Goal: Task Accomplishment & Management: Use online tool/utility

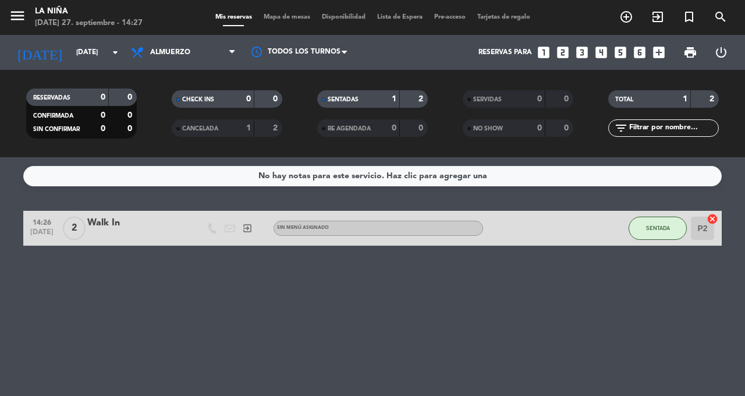
click at [66, 22] on div "sábado 27. septiembre - 14:27" at bounding box center [89, 23] width 108 height 12
click at [10, 22] on icon "menu" at bounding box center [17, 15] width 17 height 17
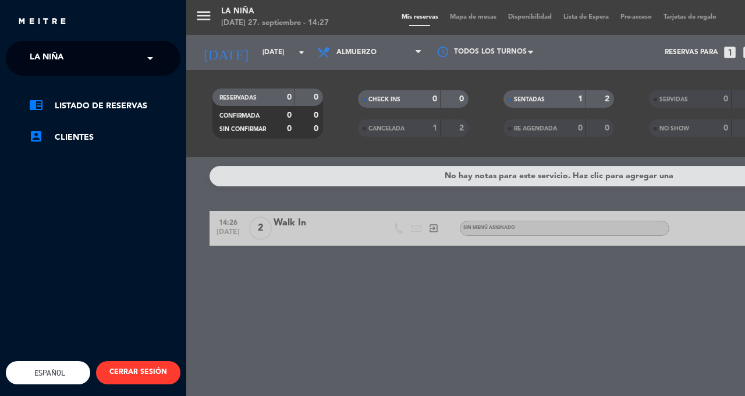
click at [55, 68] on span "La Niña" at bounding box center [47, 58] width 34 height 24
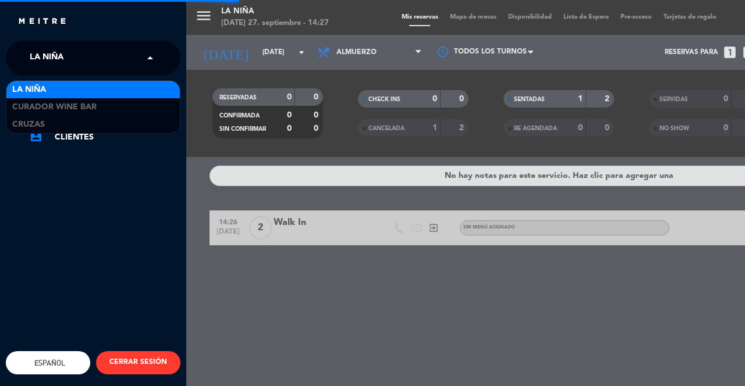
click at [33, 113] on span "Curador Wine Bar" at bounding box center [54, 107] width 84 height 13
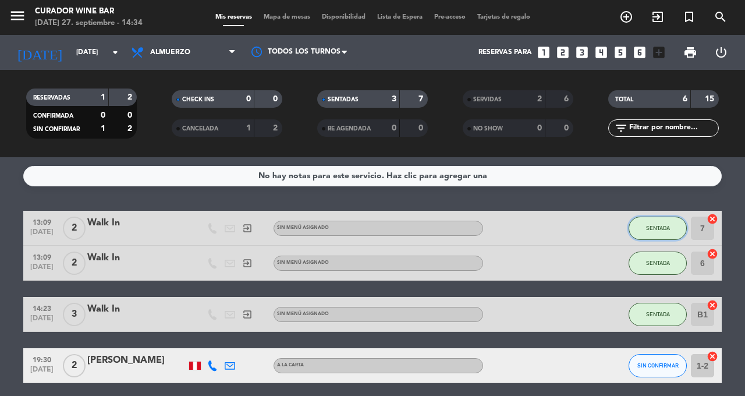
click at [659, 229] on span "SENTADA" at bounding box center [658, 228] width 24 height 6
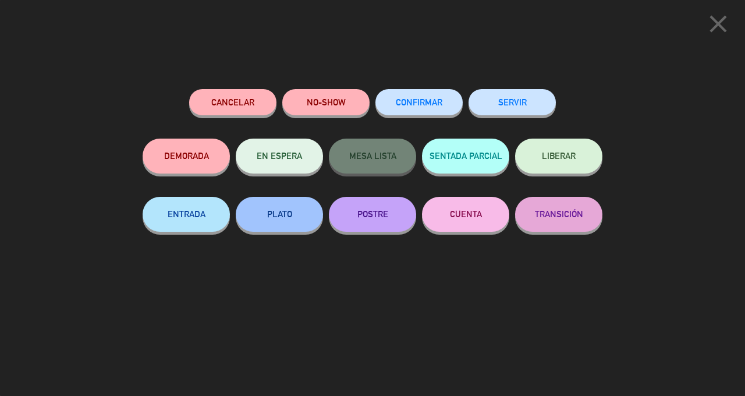
click at [516, 111] on button "SERVIR" at bounding box center [511, 102] width 87 height 26
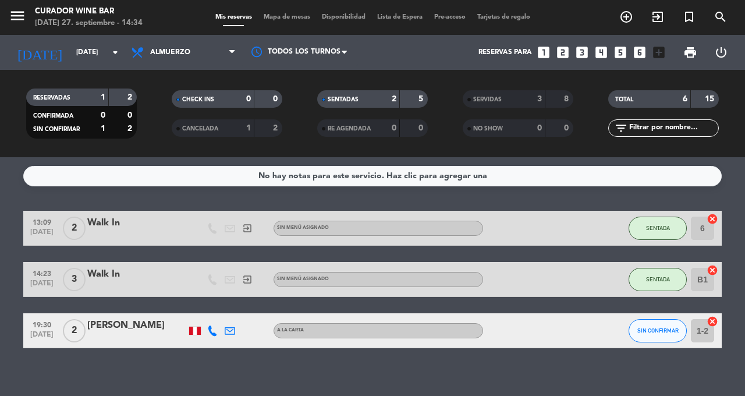
click at [24, 12] on icon "menu" at bounding box center [17, 15] width 17 height 17
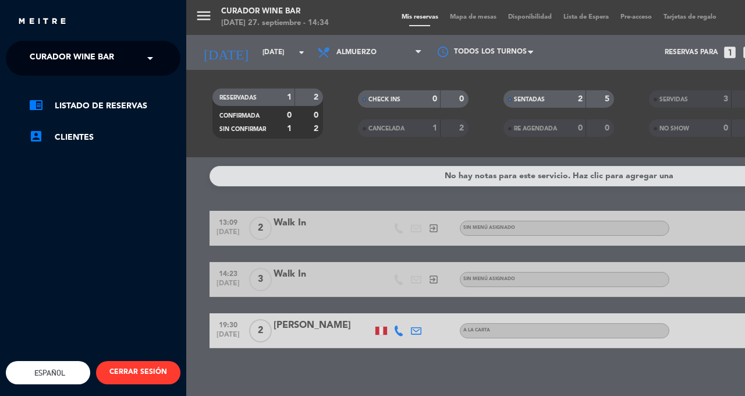
click at [113, 54] on span "Curador Wine Bar" at bounding box center [72, 58] width 84 height 24
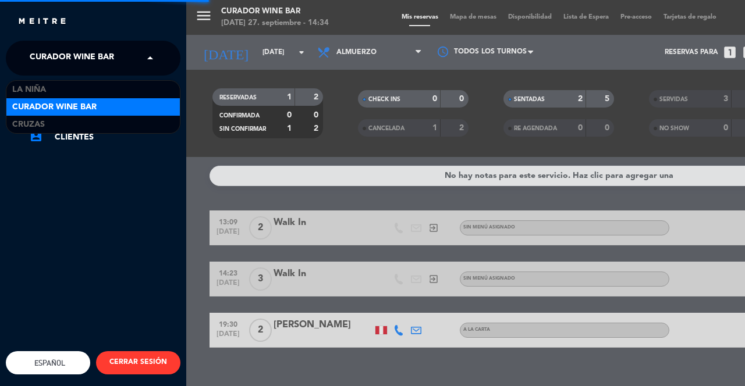
click at [72, 87] on div "La Niña" at bounding box center [92, 89] width 173 height 17
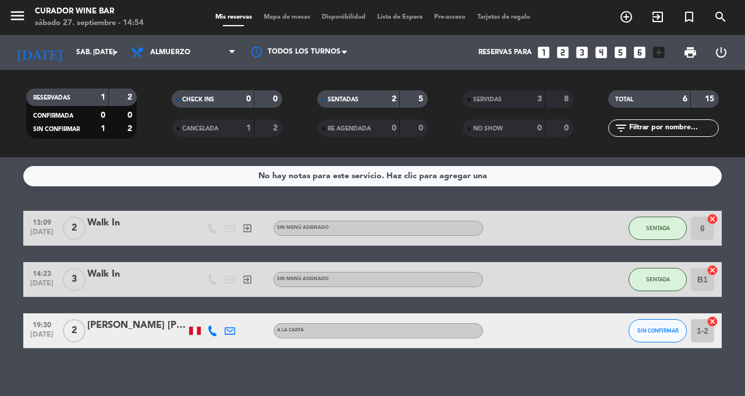
click at [626, 19] on icon "add_circle_outline" at bounding box center [626, 17] width 14 height 14
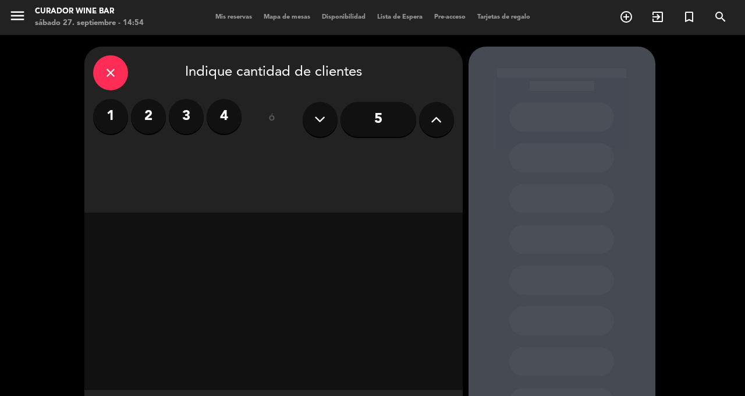
click at [150, 111] on label "2" at bounding box center [148, 116] width 35 height 35
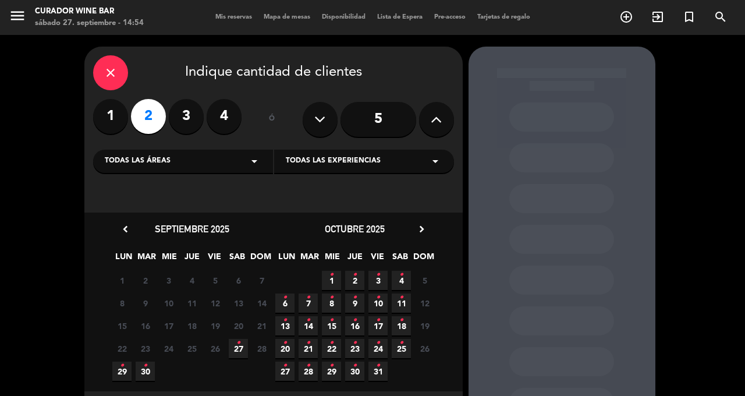
click at [243, 351] on span "27 •" at bounding box center [238, 348] width 19 height 19
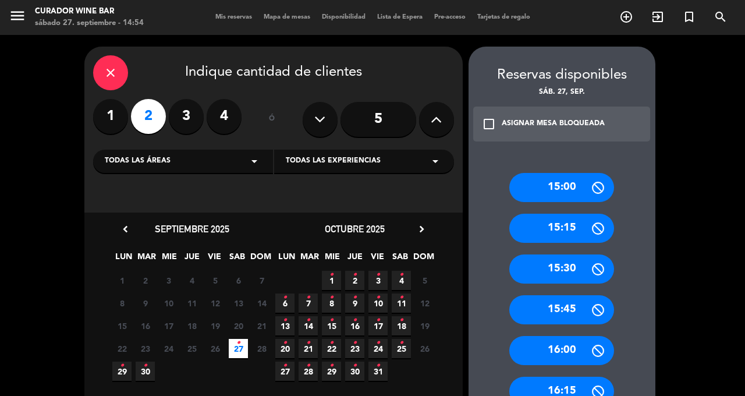
click at [107, 66] on icon "close" at bounding box center [111, 73] width 14 height 14
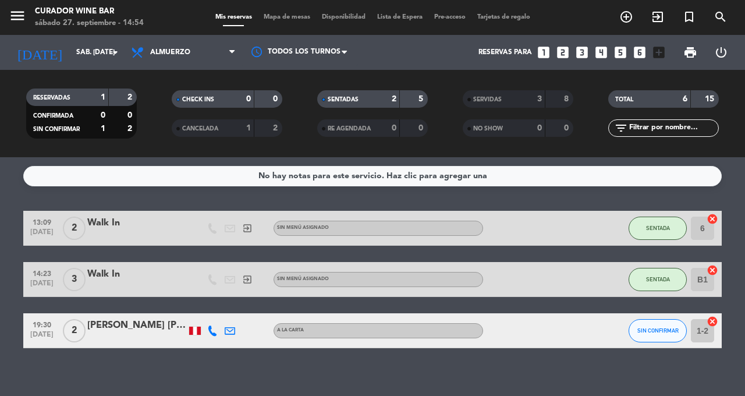
click at [651, 14] on icon "exit_to_app" at bounding box center [658, 17] width 14 height 14
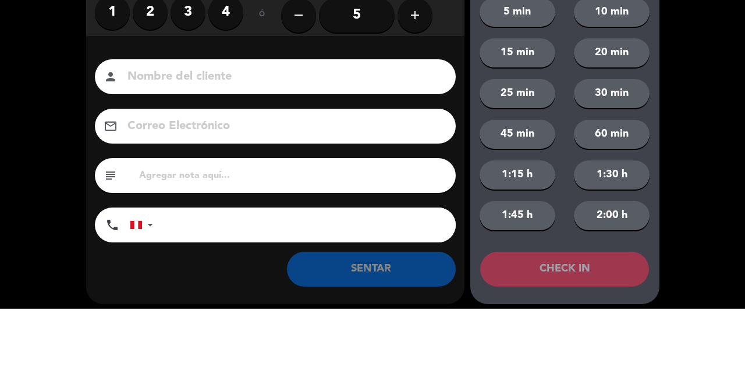
click at [147, 98] on label "2" at bounding box center [150, 89] width 35 height 35
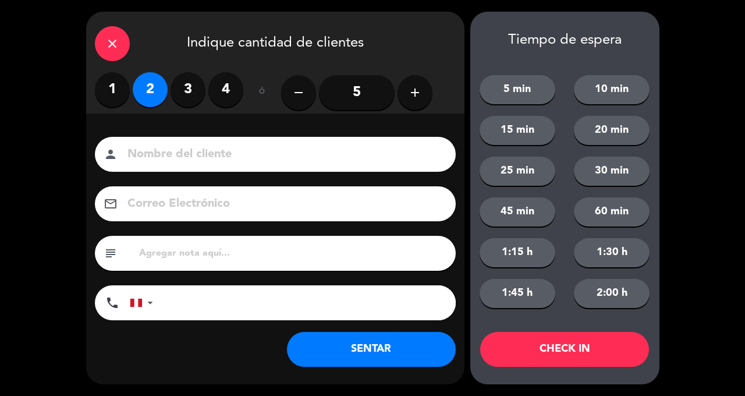
click at [374, 351] on button "SENTAR" at bounding box center [371, 349] width 169 height 35
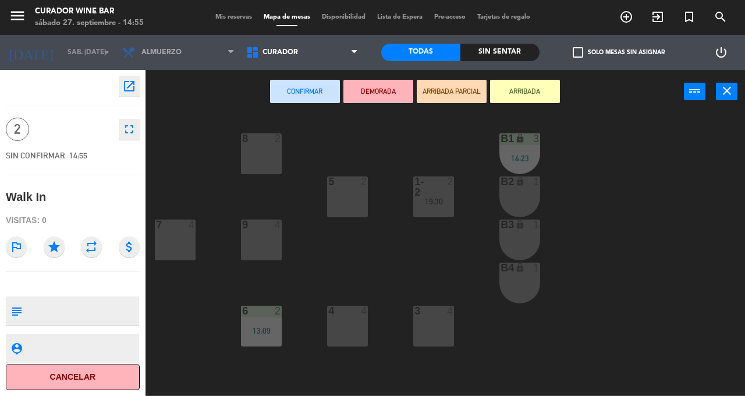
click at [307, 84] on button "Confirmar" at bounding box center [305, 91] width 70 height 23
click at [361, 185] on div "2" at bounding box center [364, 181] width 7 height 10
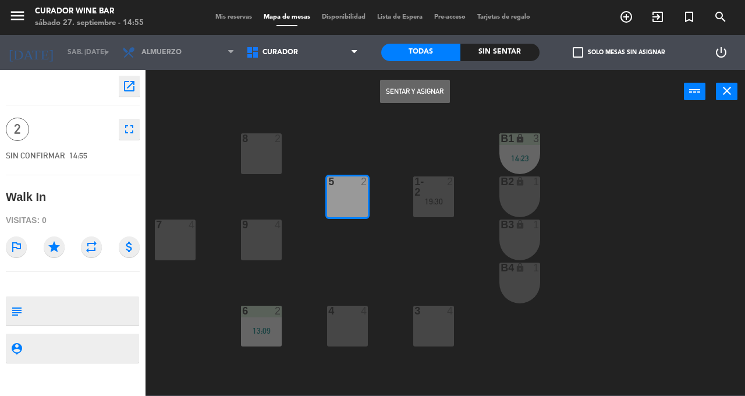
click at [416, 85] on button "Sentar y Asignar" at bounding box center [415, 91] width 70 height 23
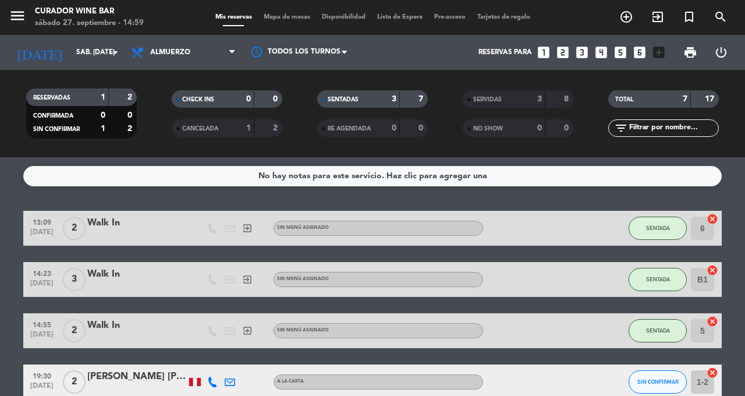
click at [658, 59] on icon "add_box" at bounding box center [658, 52] width 15 height 15
click at [651, 16] on icon "exit_to_app" at bounding box center [658, 17] width 14 height 14
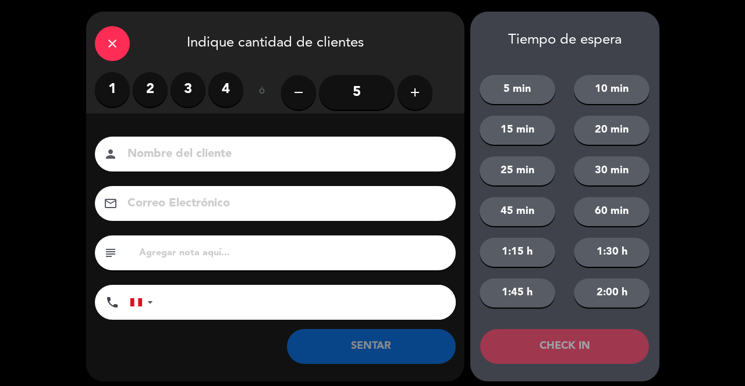
click at [107, 45] on icon "close" at bounding box center [112, 44] width 14 height 14
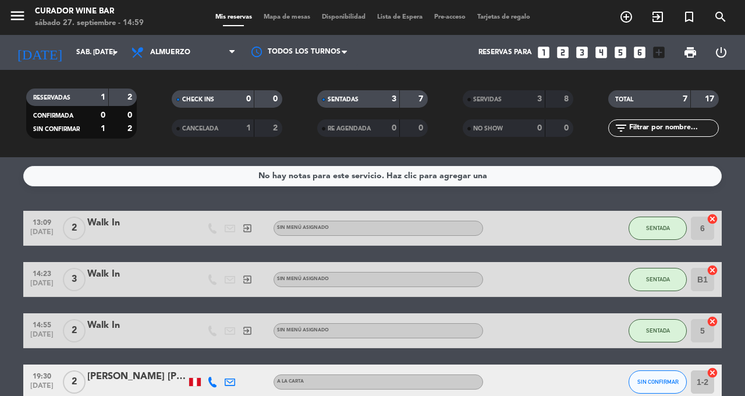
click at [654, 16] on icon "exit_to_app" at bounding box center [658, 17] width 14 height 14
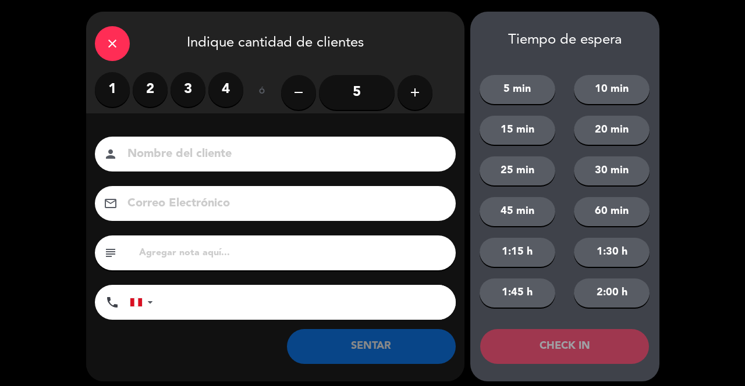
click at [146, 76] on label "2" at bounding box center [150, 89] width 35 height 35
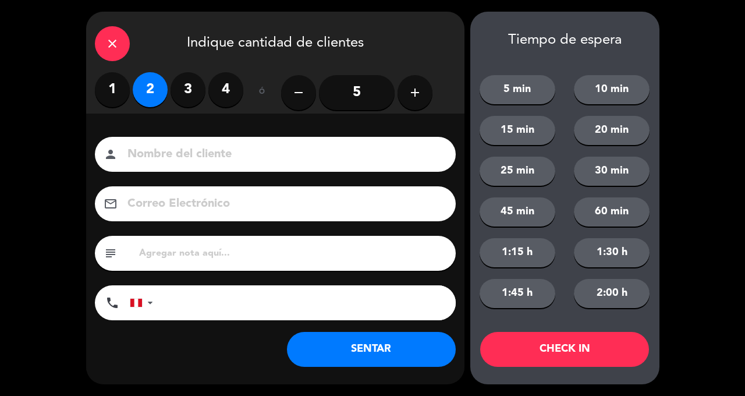
click at [122, 35] on div "close" at bounding box center [112, 43] width 35 height 35
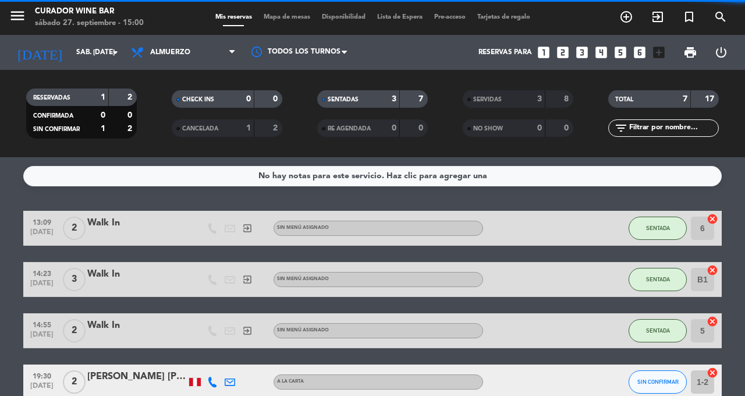
click at [641, 13] on span "add_circle_outline" at bounding box center [625, 17] width 31 height 20
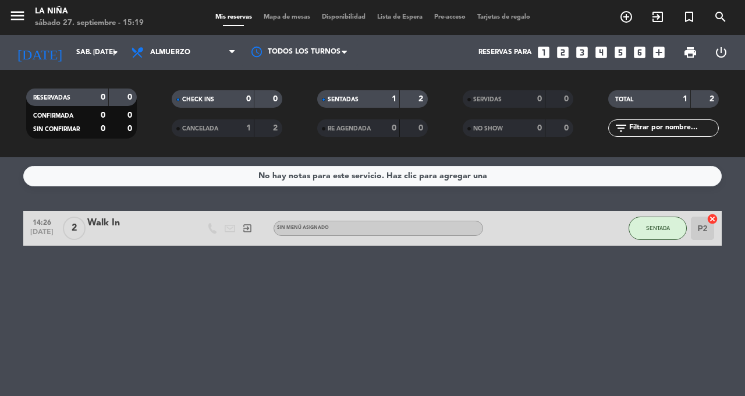
click at [25, 7] on icon "menu" at bounding box center [17, 15] width 17 height 17
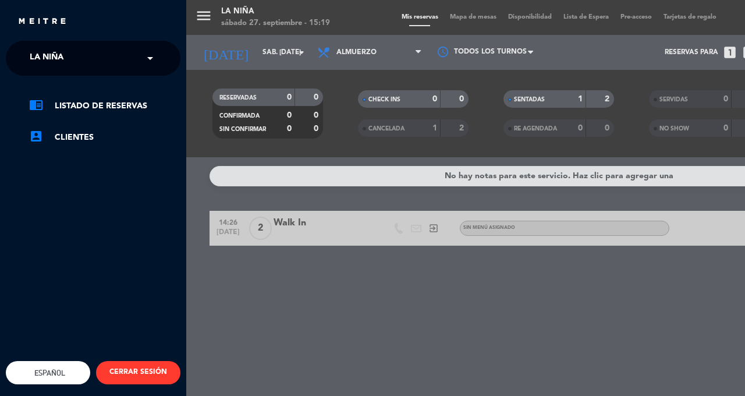
click at [33, 5] on div "close" at bounding box center [93, 17] width 186 height 35
click at [104, 60] on input "text" at bounding box center [94, 59] width 142 height 26
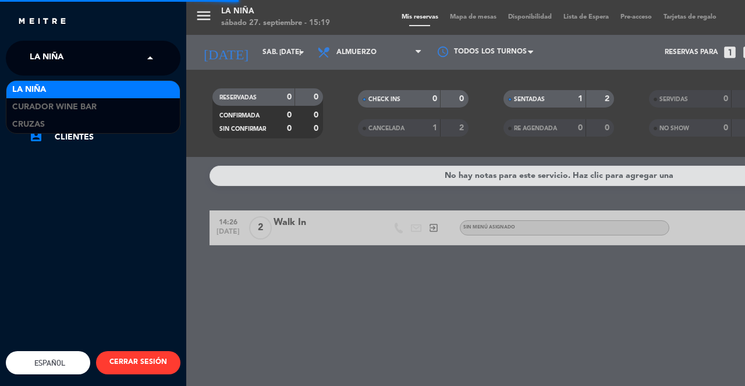
click at [91, 110] on span "Curador Wine Bar" at bounding box center [54, 107] width 84 height 13
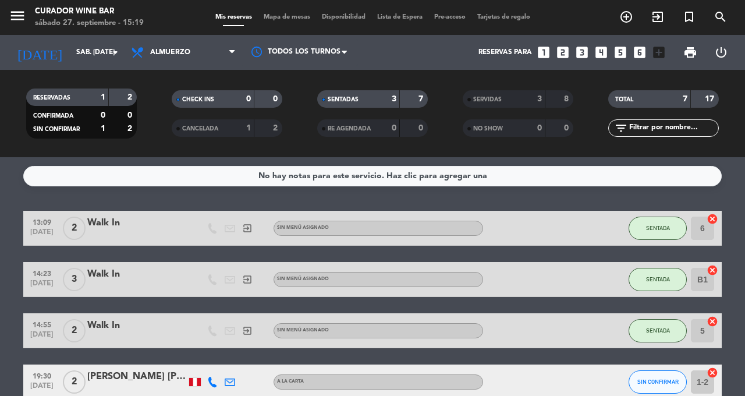
scroll to position [6, 0]
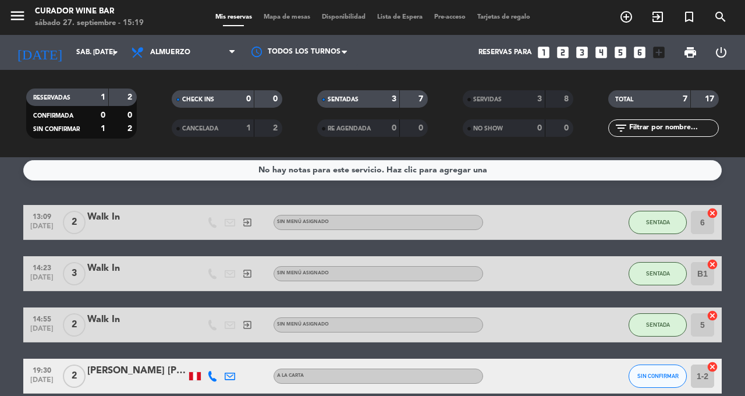
click at [653, 19] on icon "exit_to_app" at bounding box center [658, 17] width 14 height 14
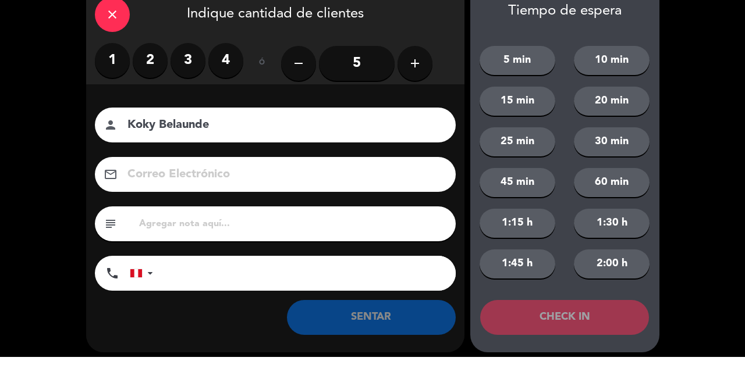
type input "Koky Belaunde"
click at [193, 80] on label "3" at bounding box center [188, 89] width 35 height 35
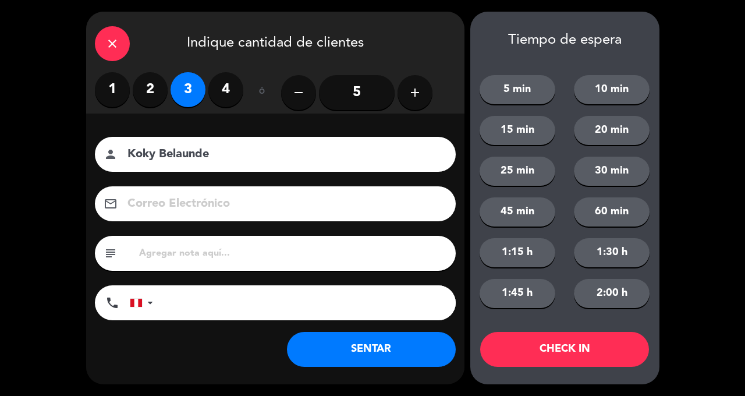
click at [385, 363] on button "SENTAR" at bounding box center [371, 349] width 169 height 35
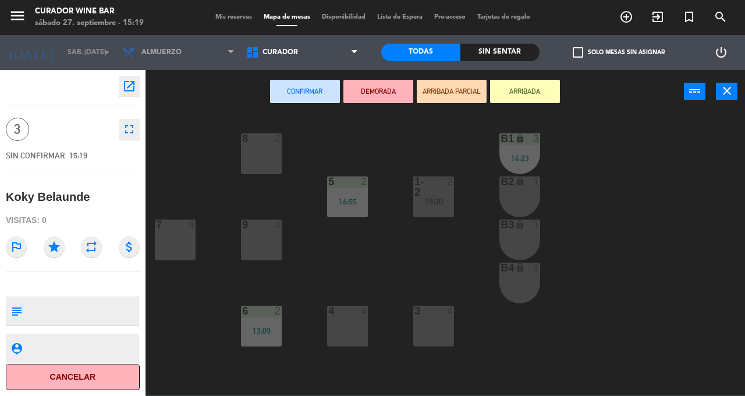
click at [267, 155] on div "8 2" at bounding box center [261, 153] width 41 height 41
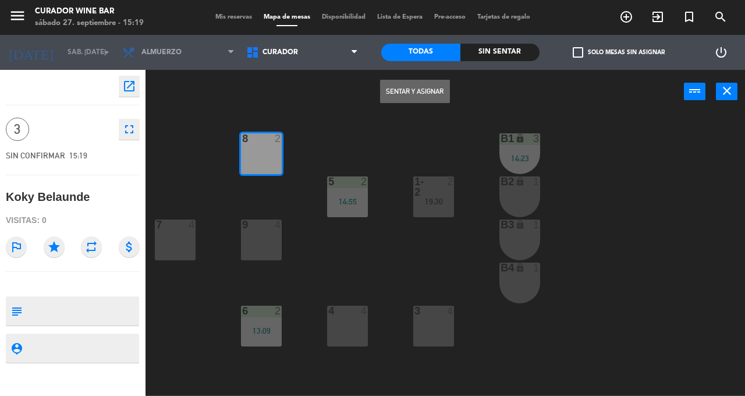
click at [401, 101] on button "Sentar y Asignar" at bounding box center [415, 91] width 70 height 23
